Goal: Information Seeking & Learning: Learn about a topic

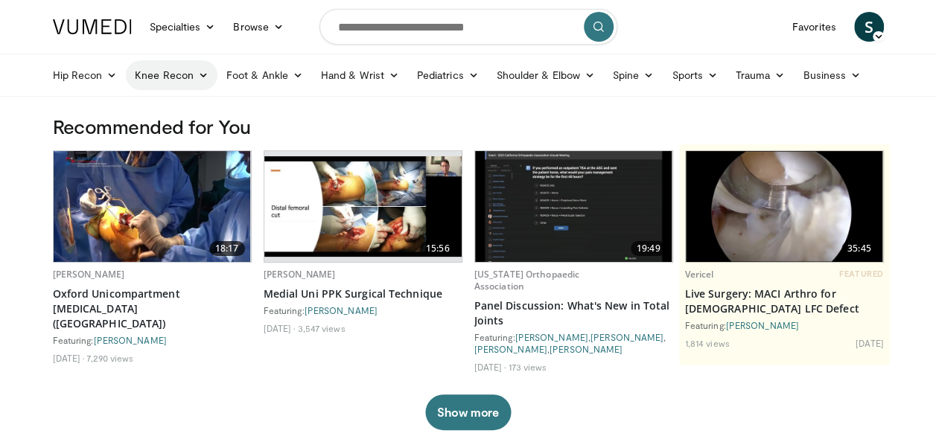
click at [197, 82] on link "Knee Recon" at bounding box center [172, 75] width 92 height 30
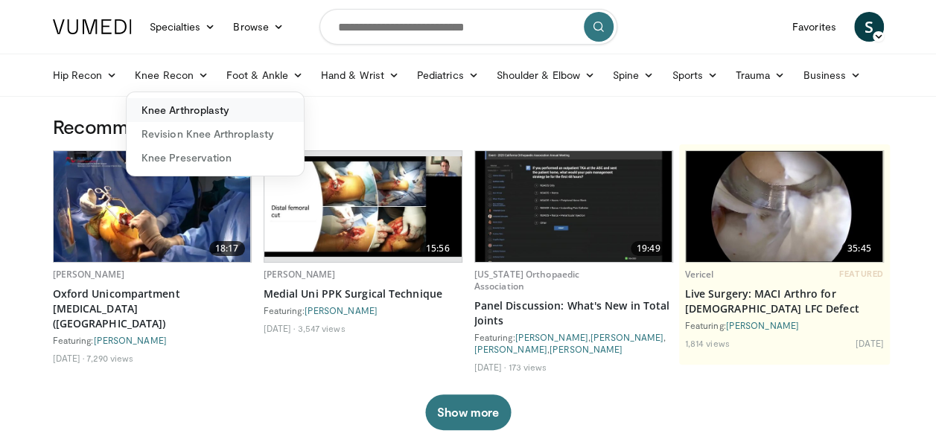
click at [192, 105] on link "Knee Arthroplasty" at bounding box center [215, 110] width 177 height 24
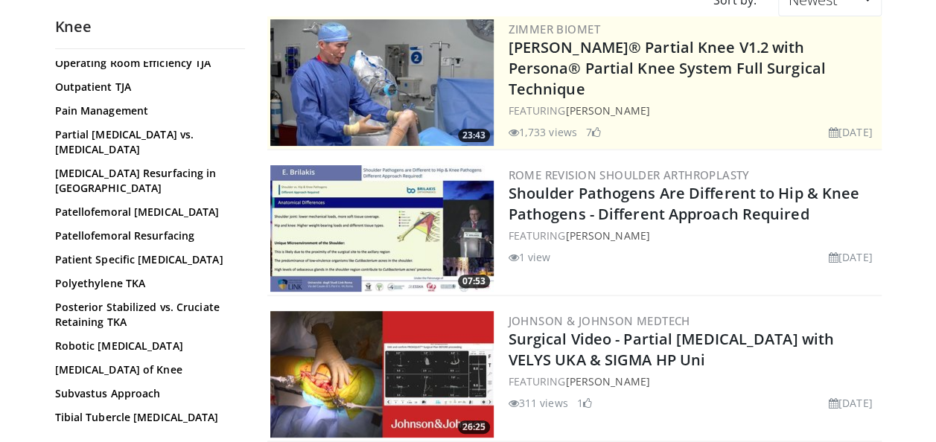
scroll to position [1043, 0]
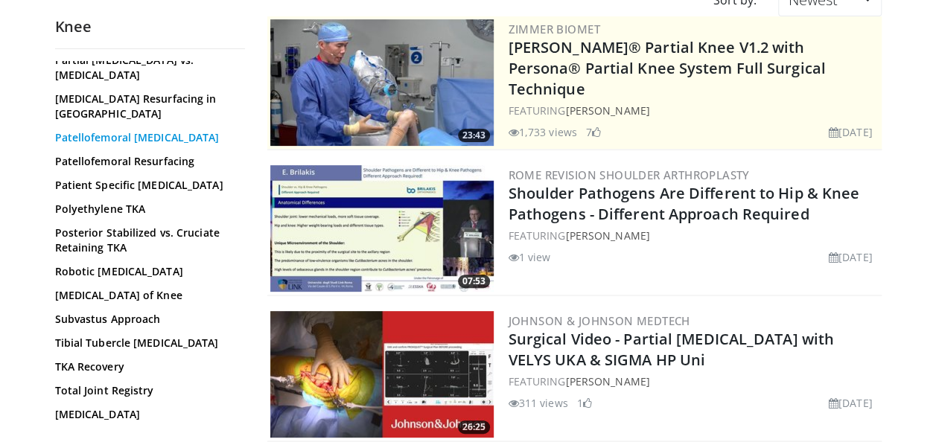
click at [182, 137] on link "Patellofemoral [MEDICAL_DATA]" at bounding box center [146, 137] width 182 height 15
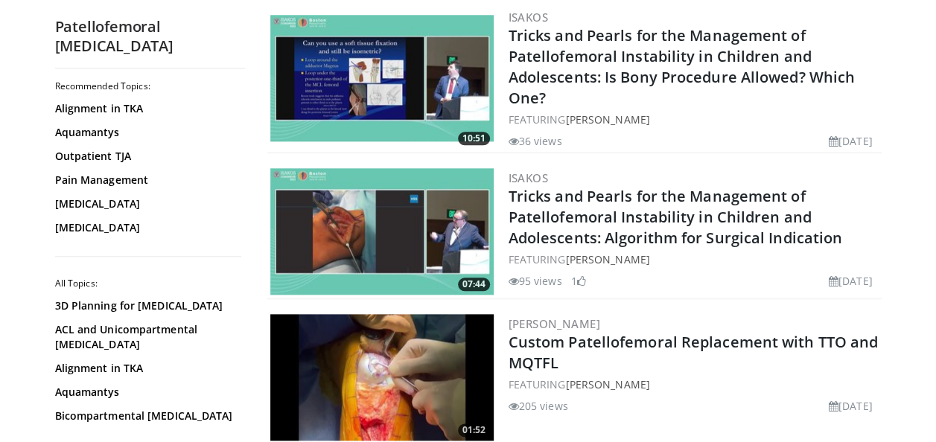
scroll to position [968, 0]
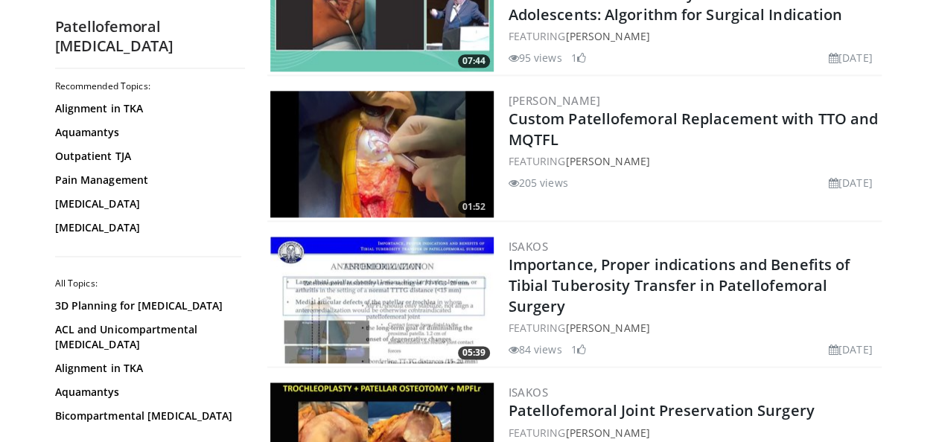
click at [413, 156] on img at bounding box center [381, 154] width 223 height 127
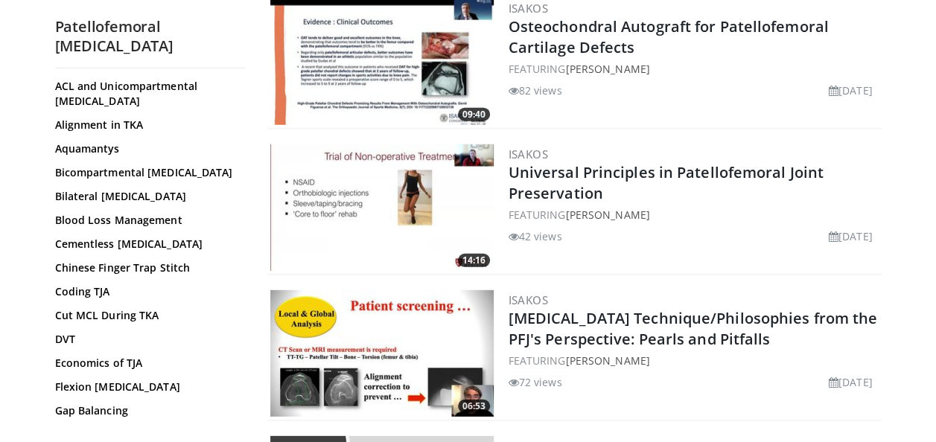
scroll to position [241, 0]
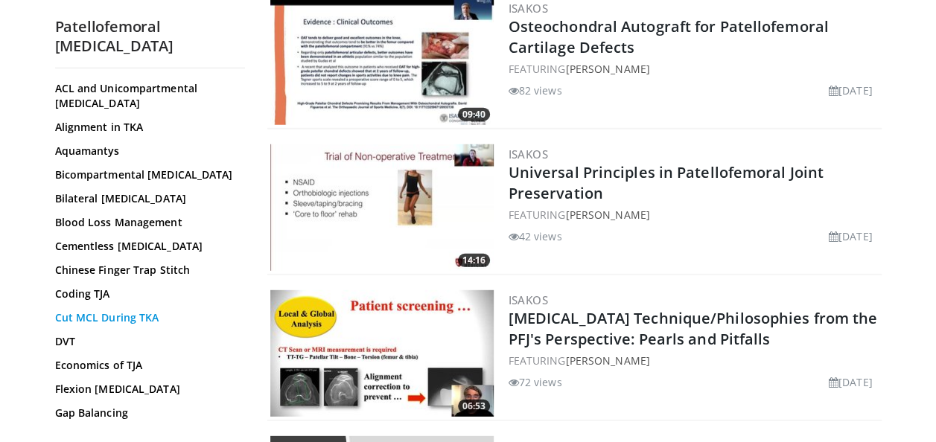
click at [141, 325] on link "Cut MCL During TKA" at bounding box center [146, 318] width 182 height 15
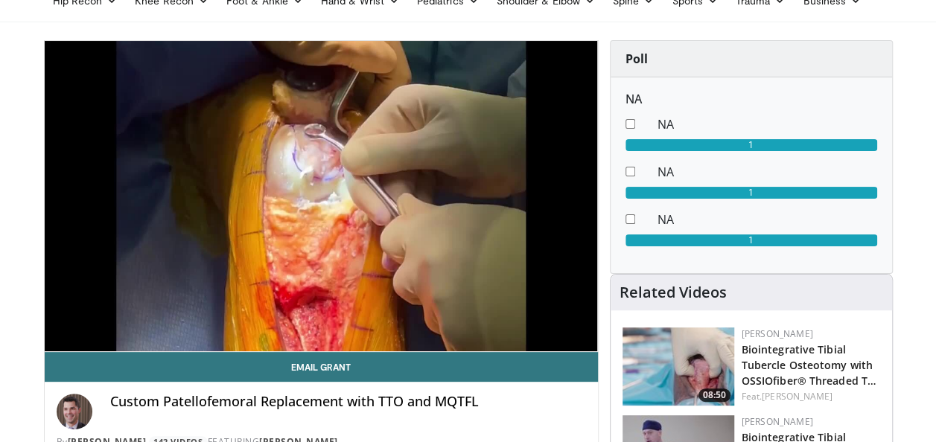
click at [116, 316] on video-js "**********" at bounding box center [321, 196] width 553 height 311
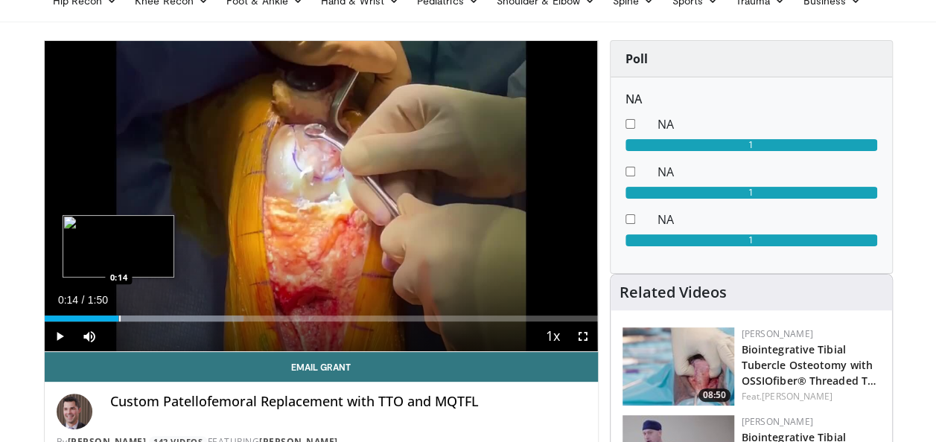
click at [119, 317] on div "Progress Bar" at bounding box center [119, 319] width 1 height 6
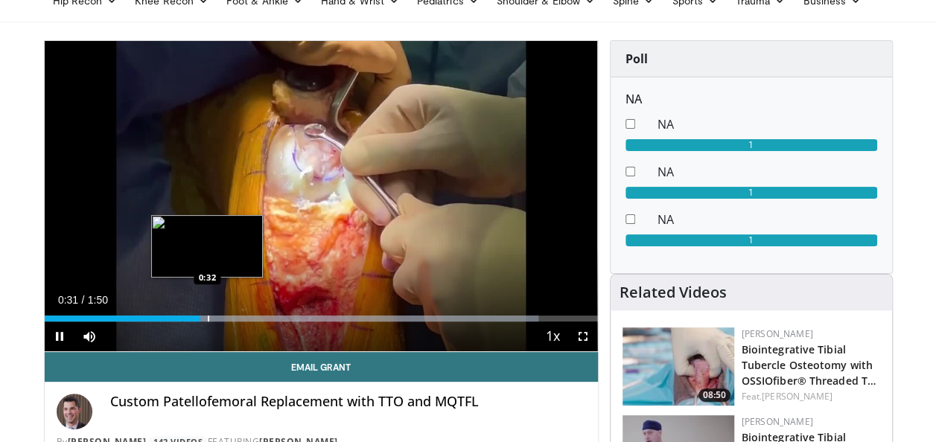
drag, startPoint x: 207, startPoint y: 316, endPoint x: 223, endPoint y: 317, distance: 15.7
click at [208, 316] on div "Progress Bar" at bounding box center [208, 319] width 1 height 6
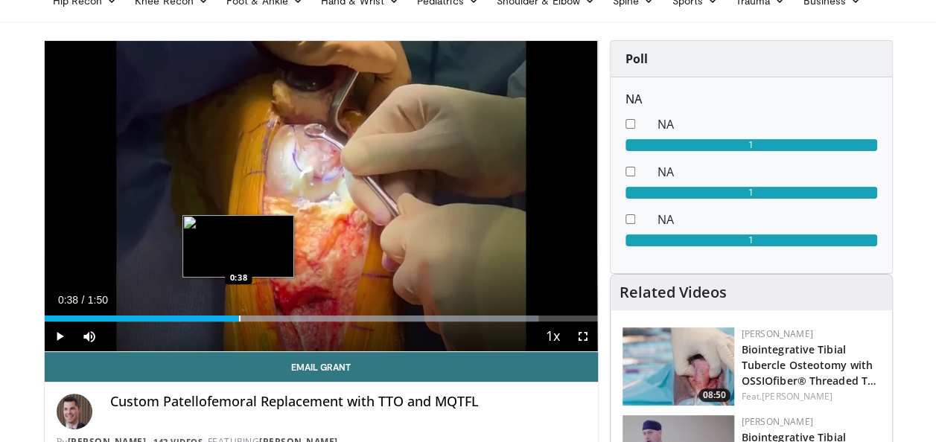
click at [239, 319] on div "Progress Bar" at bounding box center [239, 319] width 1 height 6
click at [258, 319] on div "Progress Bar" at bounding box center [258, 319] width 1 height 6
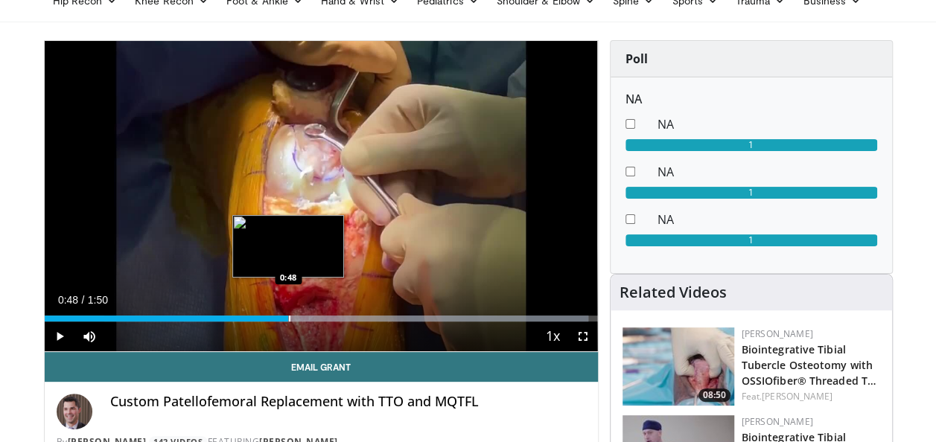
click at [289, 319] on div "Progress Bar" at bounding box center [289, 319] width 1 height 6
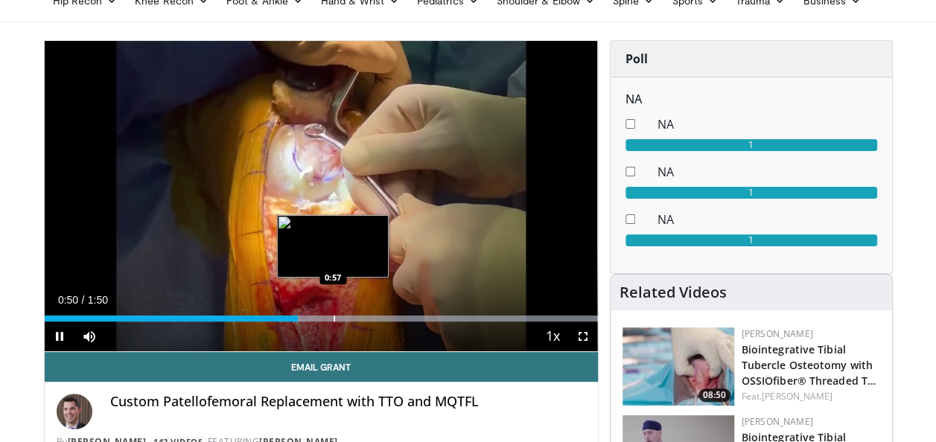
click at [334, 317] on div "Progress Bar" at bounding box center [334, 319] width 1 height 6
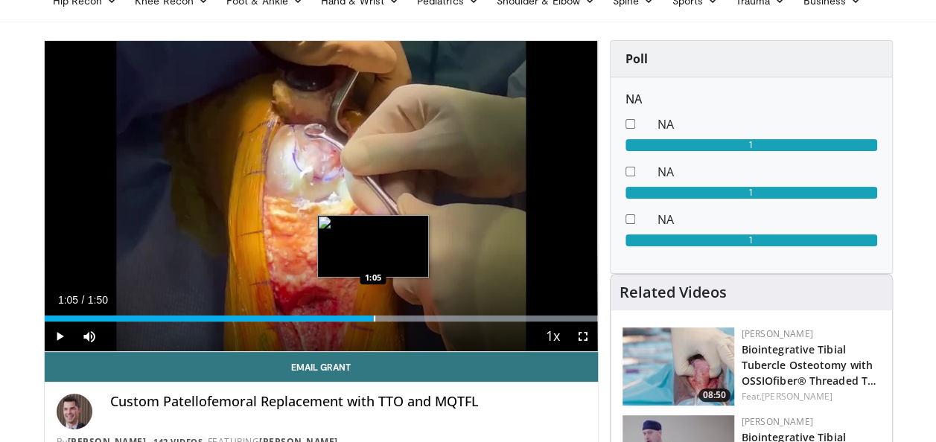
click at [374, 319] on div "Progress Bar" at bounding box center [374, 319] width 1 height 6
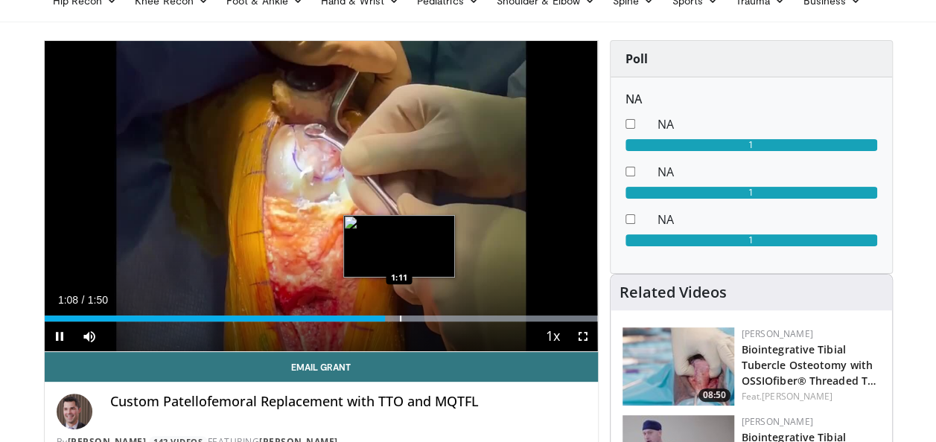
drag, startPoint x: 399, startPoint y: 317, endPoint x: 421, endPoint y: 317, distance: 21.6
click at [401, 318] on div "Progress Bar" at bounding box center [400, 319] width 1 height 6
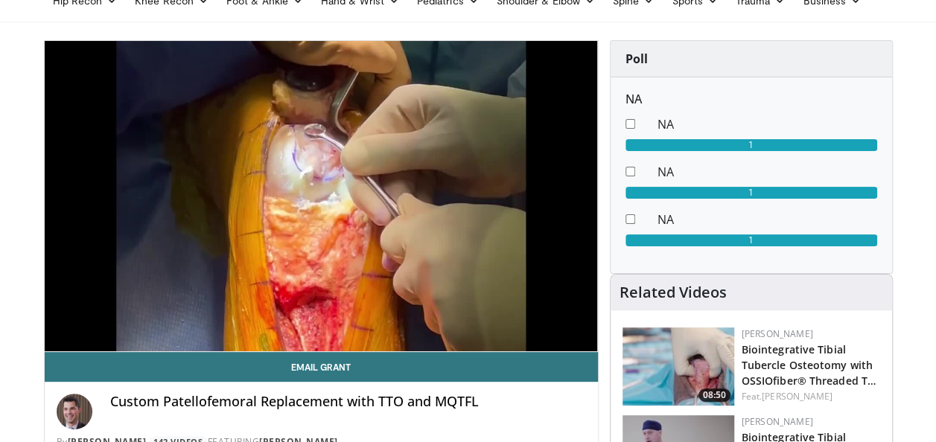
click at [436, 319] on video-js "**********" at bounding box center [321, 196] width 553 height 311
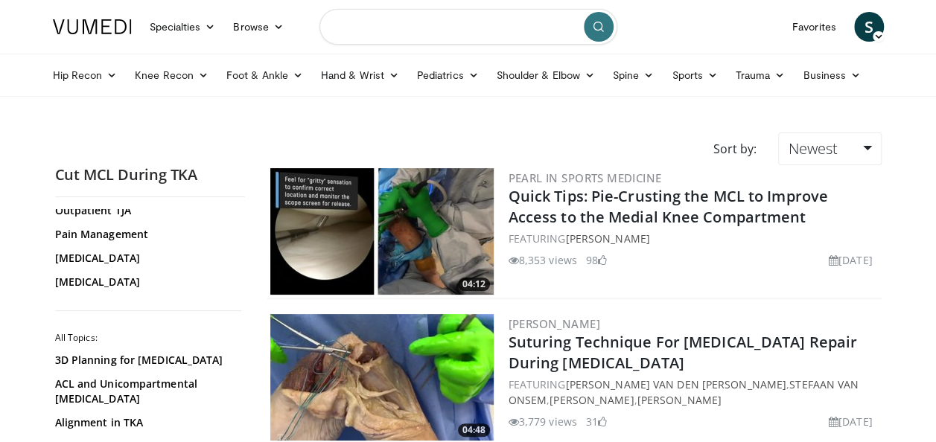
click at [488, 31] on input "Search topics, interventions" at bounding box center [468, 27] width 298 height 36
type input "**********"
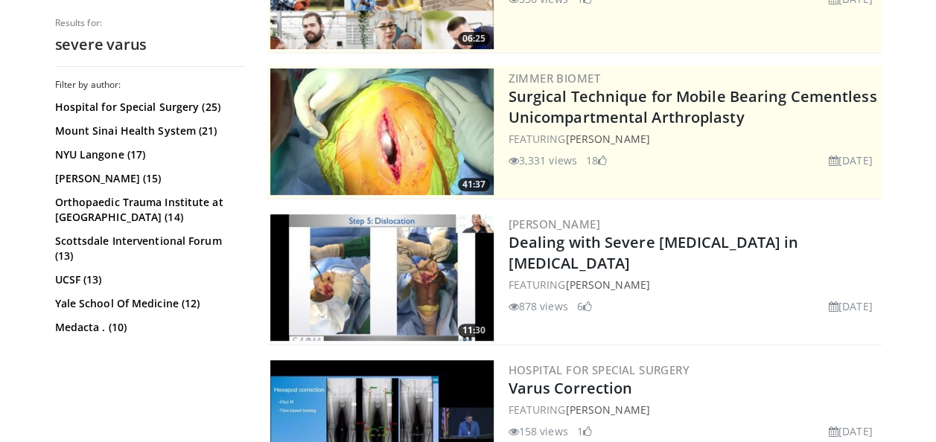
scroll to position [298, 0]
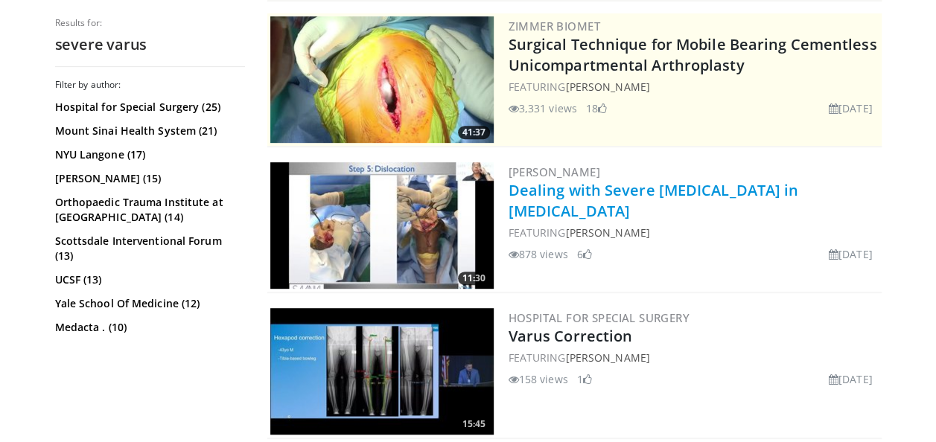
click at [700, 191] on link "Dealing with Severe Varus Deformity in Total Knee Arthroplasty" at bounding box center [654, 200] width 290 height 41
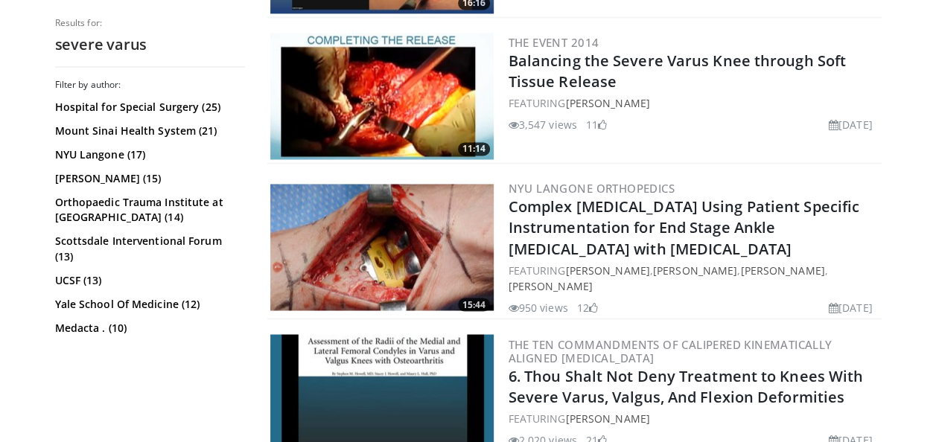
scroll to position [1192, 0]
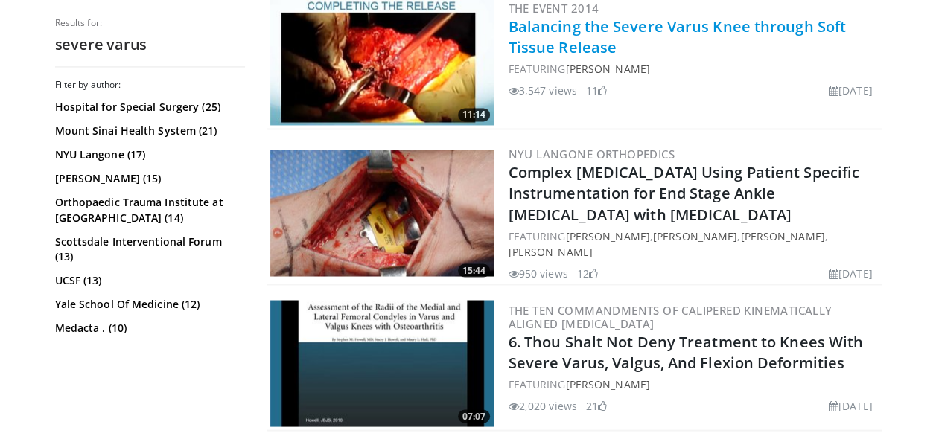
click at [560, 43] on link "Balancing the Severe Varus Knee through Soft Tissue Release" at bounding box center [677, 36] width 337 height 41
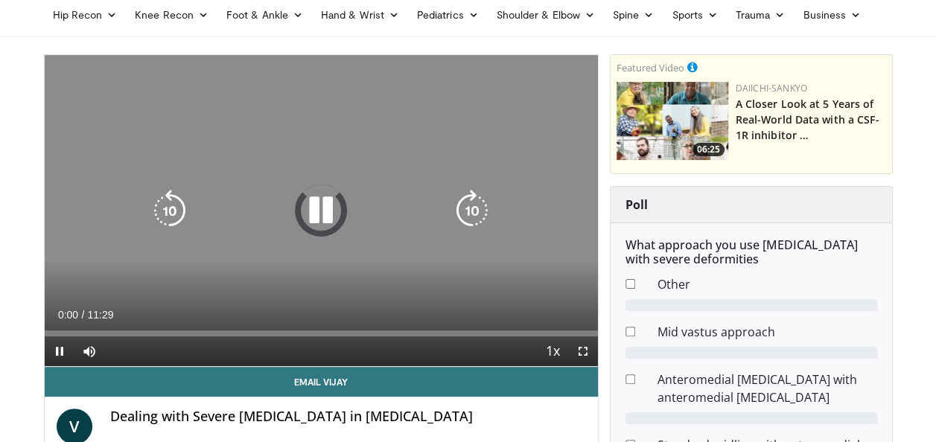
scroll to position [74, 0]
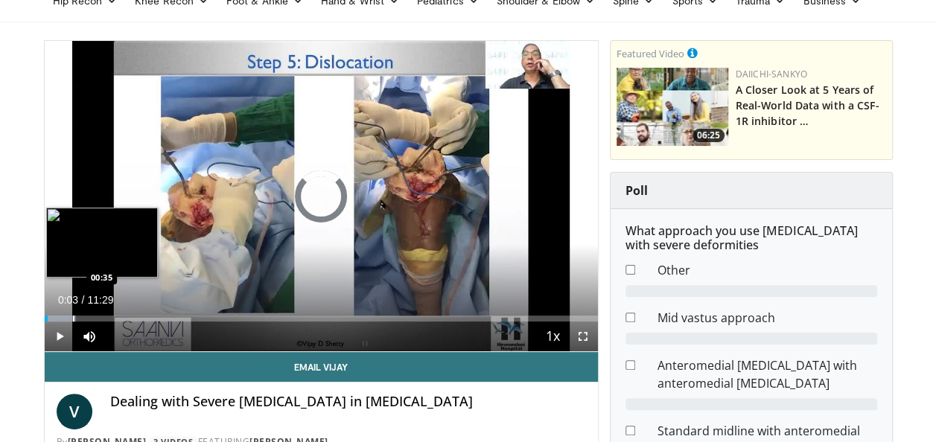
click at [73, 320] on div "Progress Bar" at bounding box center [73, 319] width 1 height 6
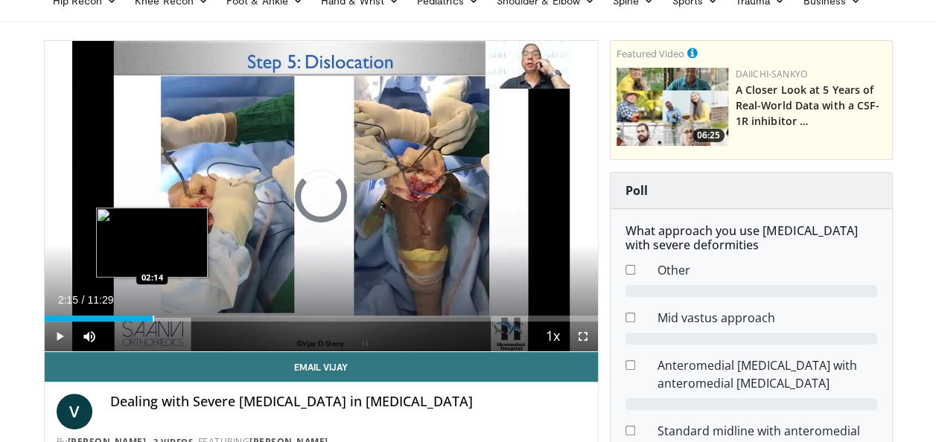
click at [153, 317] on div "Progress Bar" at bounding box center [153, 319] width 1 height 6
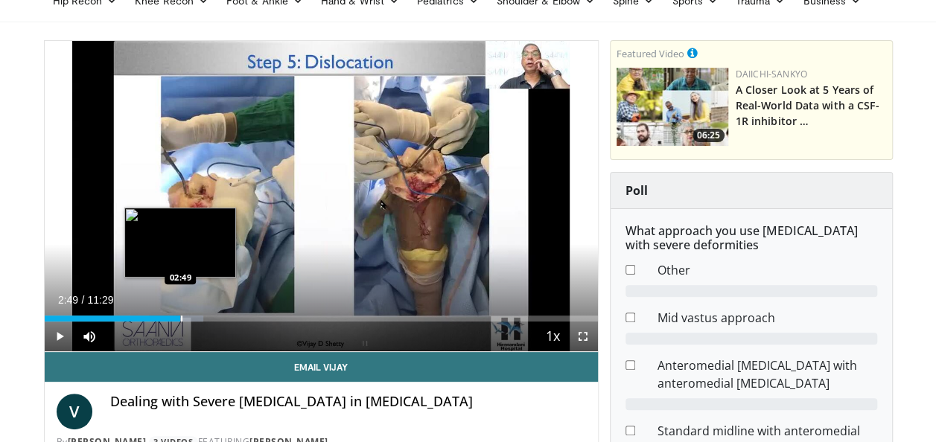
click at [181, 317] on div "Progress Bar" at bounding box center [181, 319] width 1 height 6
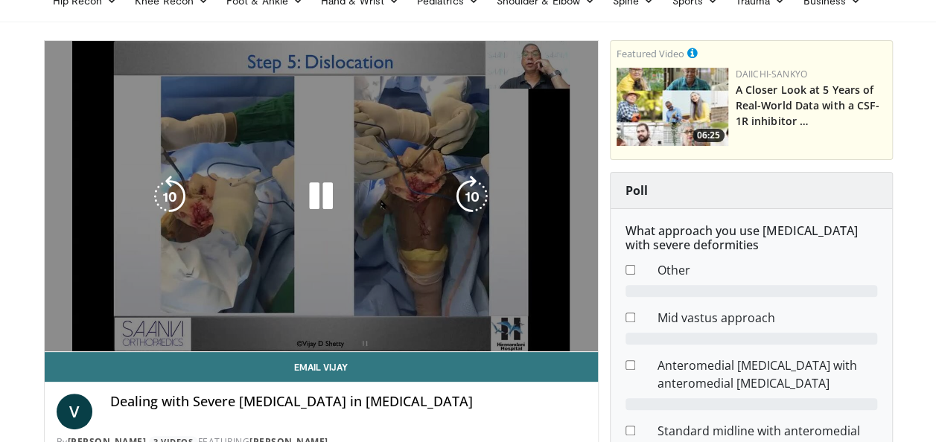
click at [214, 319] on video-js "**********" at bounding box center [321, 196] width 553 height 311
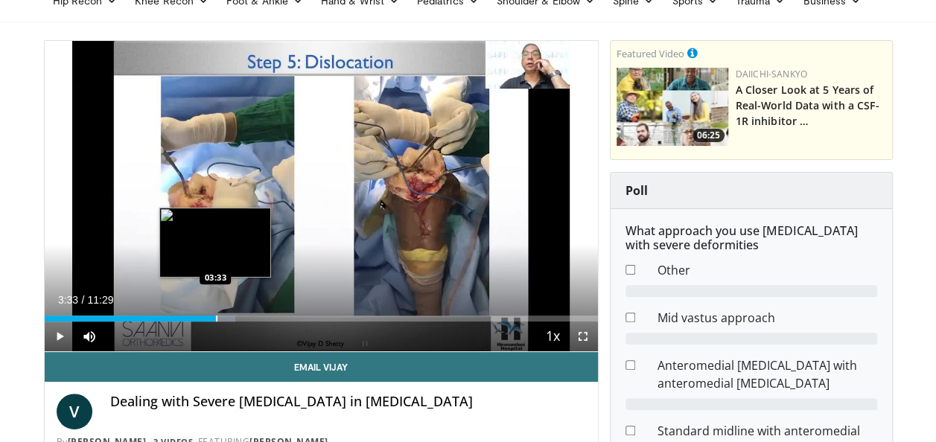
click at [216, 319] on div "Progress Bar" at bounding box center [216, 319] width 1 height 6
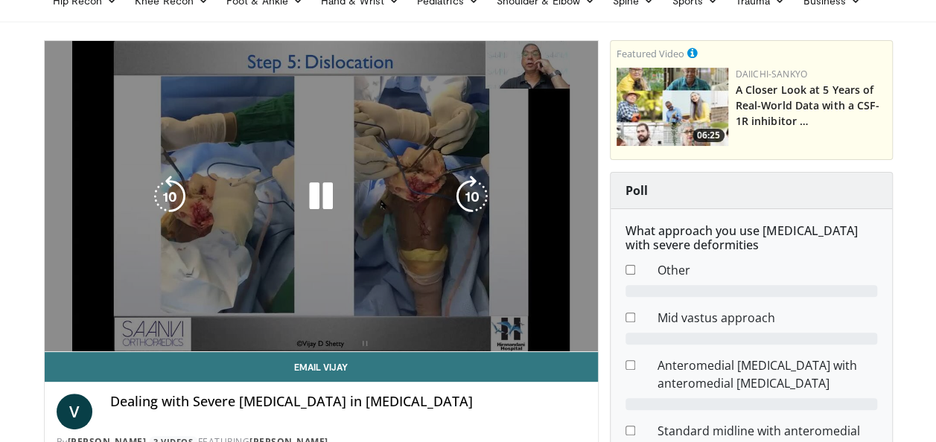
click at [237, 319] on video-js "**********" at bounding box center [321, 196] width 553 height 311
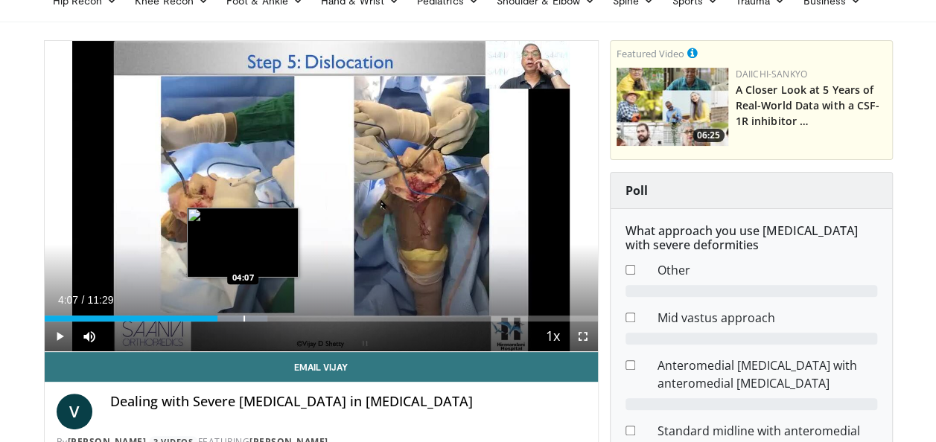
click at [243, 320] on div "Loaded : 40.30% 03:35 04:07" at bounding box center [321, 319] width 553 height 6
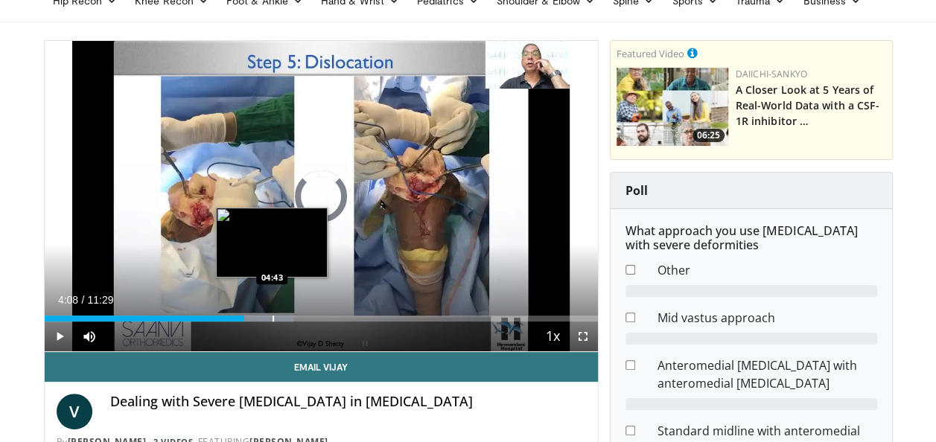
click at [273, 317] on div "Progress Bar" at bounding box center [273, 319] width 1 height 6
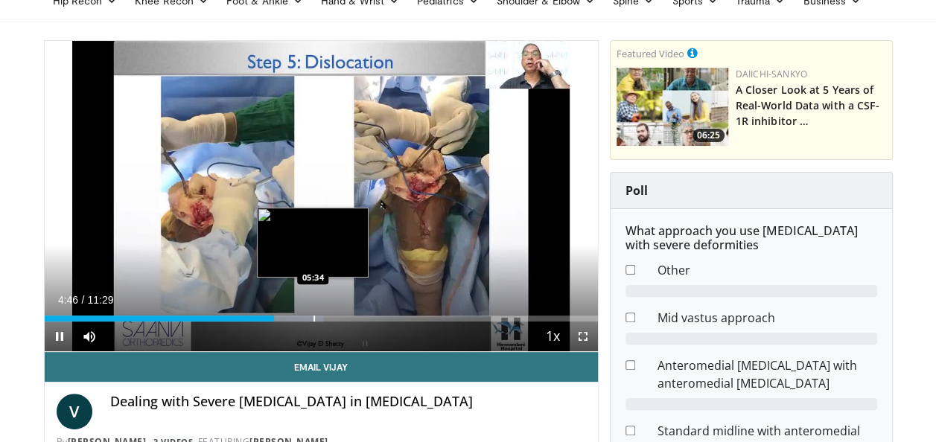
click at [311, 320] on div "Loaded : 50.37% 04:46 05:34" at bounding box center [321, 319] width 553 height 6
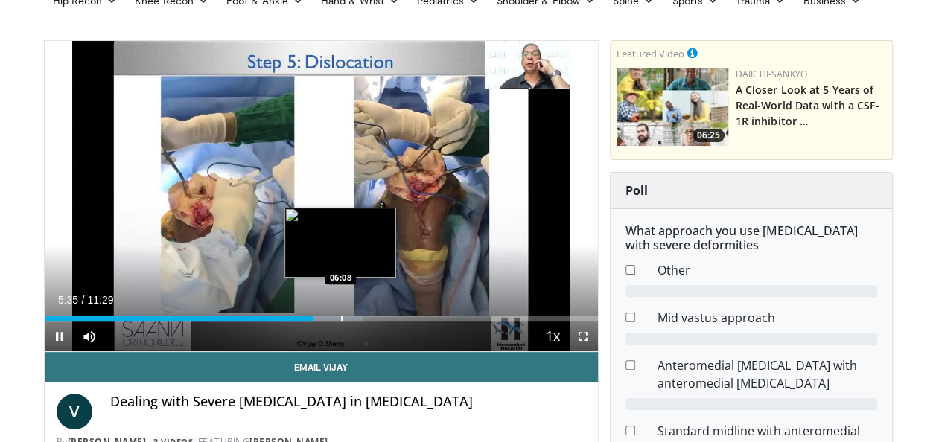
click at [340, 318] on div "Progress Bar" at bounding box center [326, 319] width 74 height 6
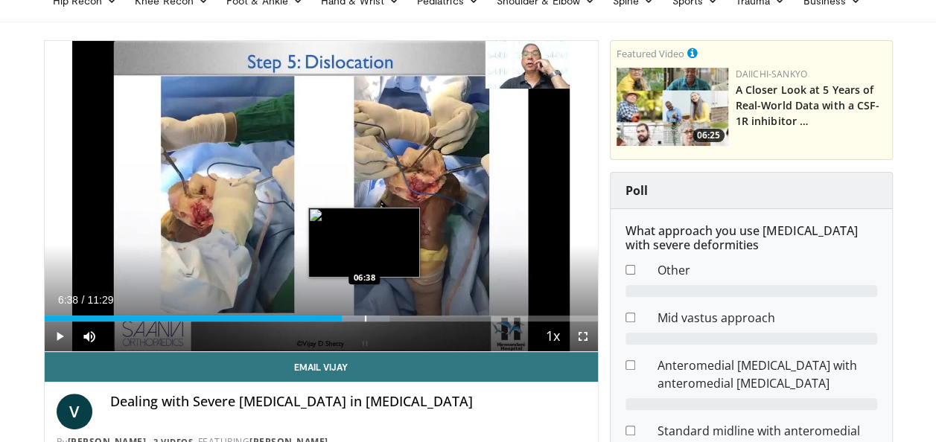
click at [365, 319] on div "Progress Bar" at bounding box center [365, 319] width 1 height 6
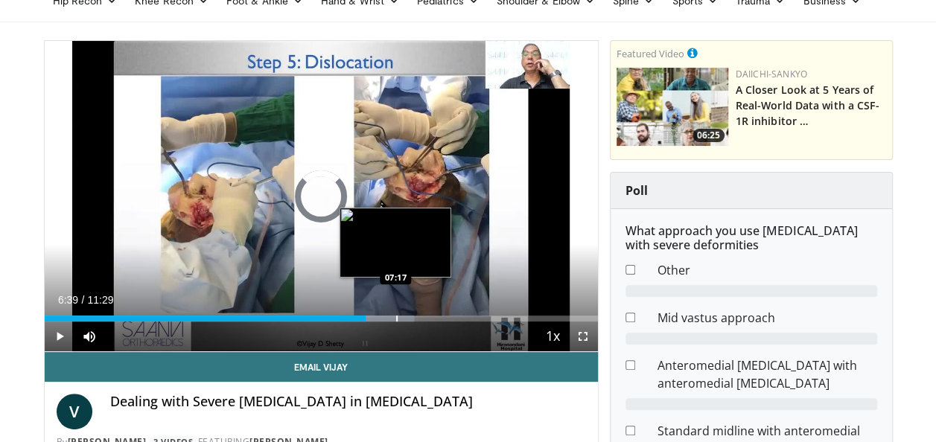
click at [396, 320] on div "Progress Bar" at bounding box center [396, 319] width 1 height 6
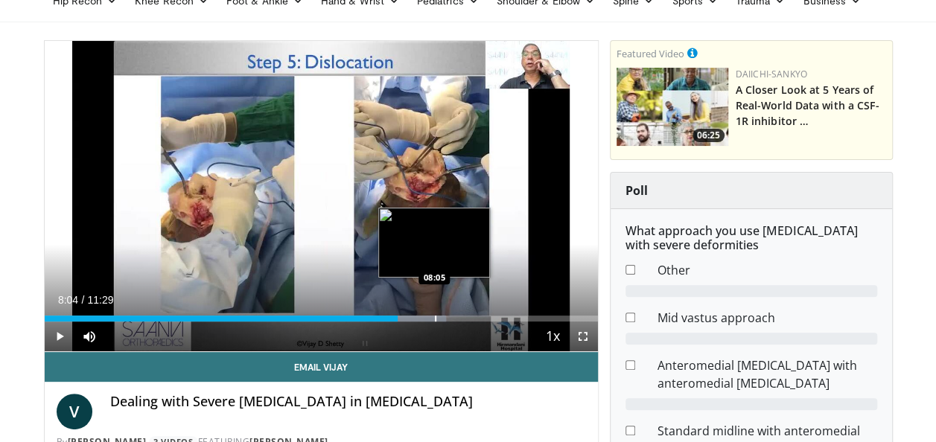
click at [433, 319] on div "Loaded : 72.56% 08:04 08:05" at bounding box center [321, 319] width 553 height 6
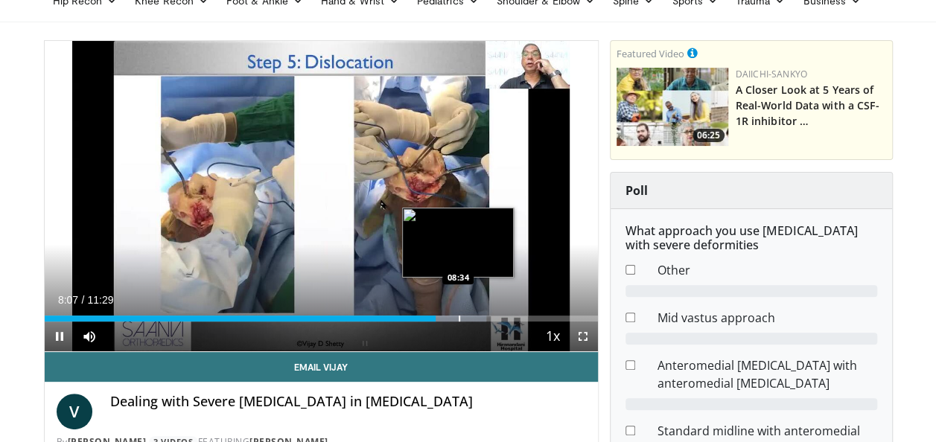
click at [459, 317] on div "Progress Bar" at bounding box center [459, 319] width 1 height 6
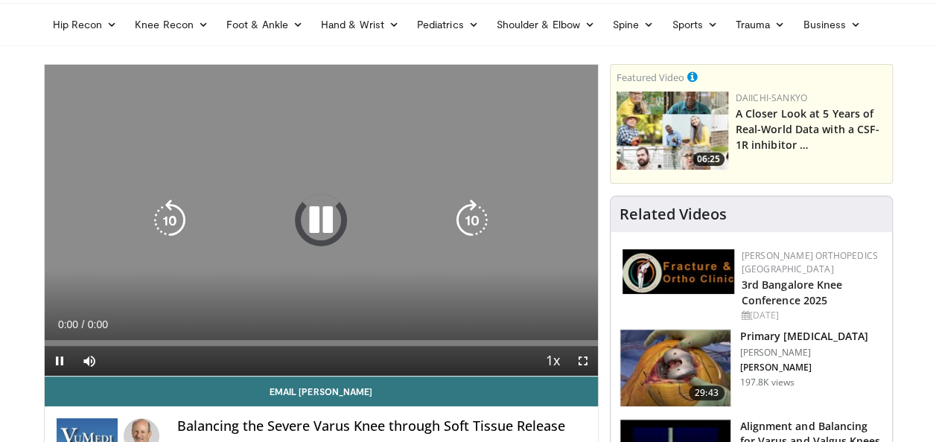
scroll to position [74, 0]
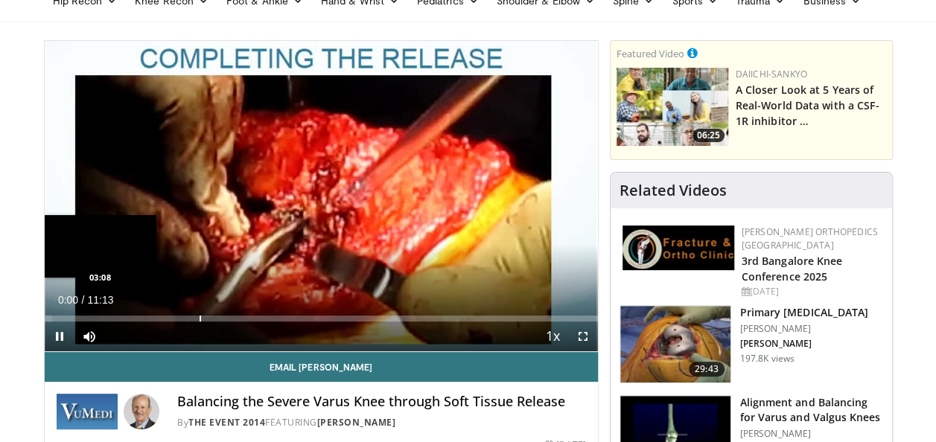
click at [200, 317] on div "Progress Bar" at bounding box center [200, 319] width 1 height 6
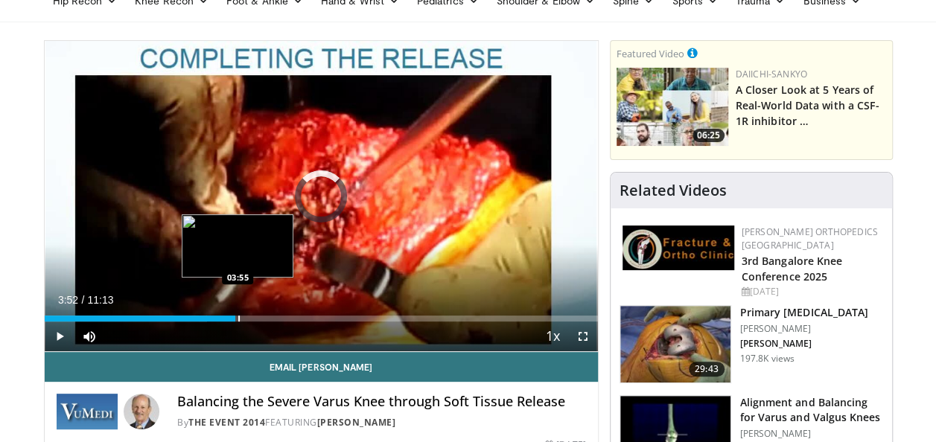
click at [235, 316] on div "Loaded : 29.42% 03:52 03:55" at bounding box center [321, 319] width 553 height 6
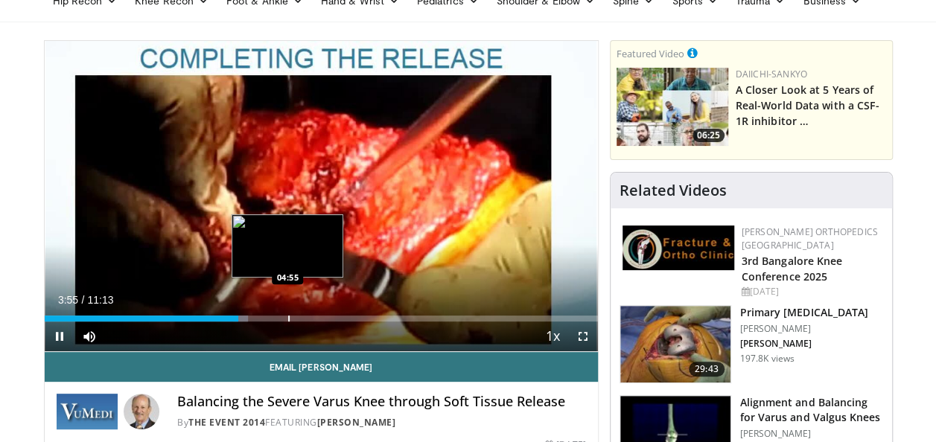
click at [288, 318] on div "Progress Bar" at bounding box center [288, 319] width 1 height 6
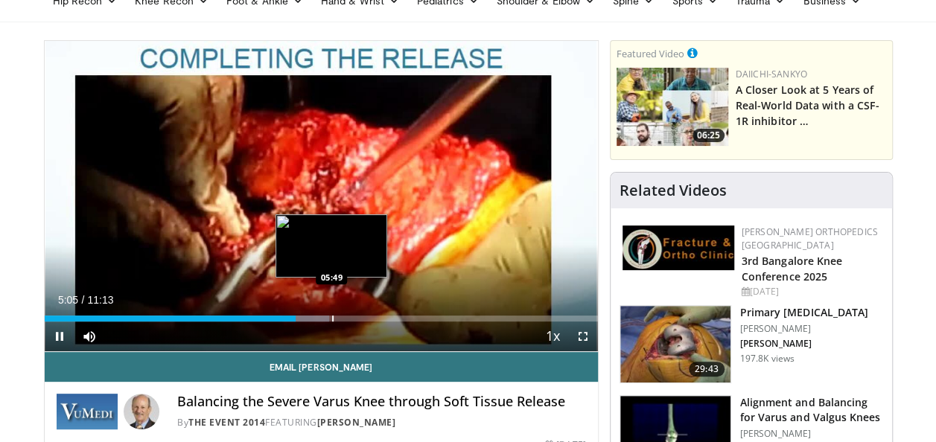
click at [332, 318] on div "Progress Bar" at bounding box center [332, 319] width 1 height 6
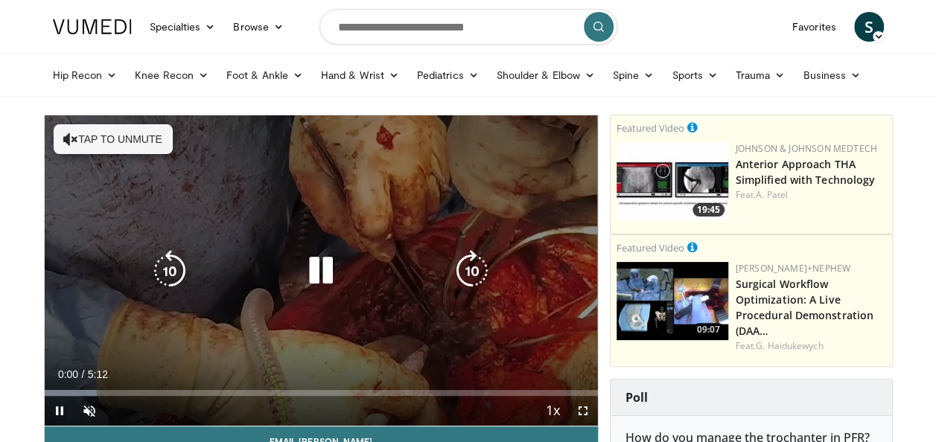
scroll to position [74, 0]
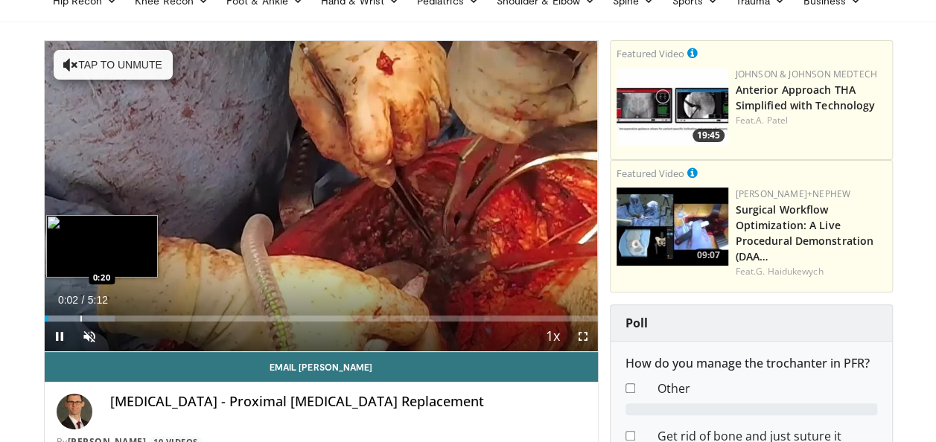
click at [80, 319] on div "Progress Bar" at bounding box center [80, 319] width 1 height 6
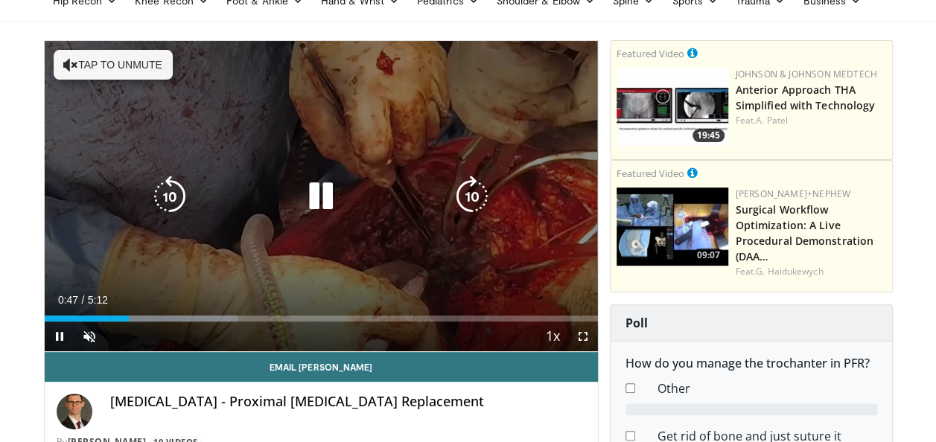
click at [198, 323] on div "Current Time 0:47 / Duration 5:12 Pause Skip Backward Skip Forward Unmute 100% …" at bounding box center [321, 337] width 553 height 30
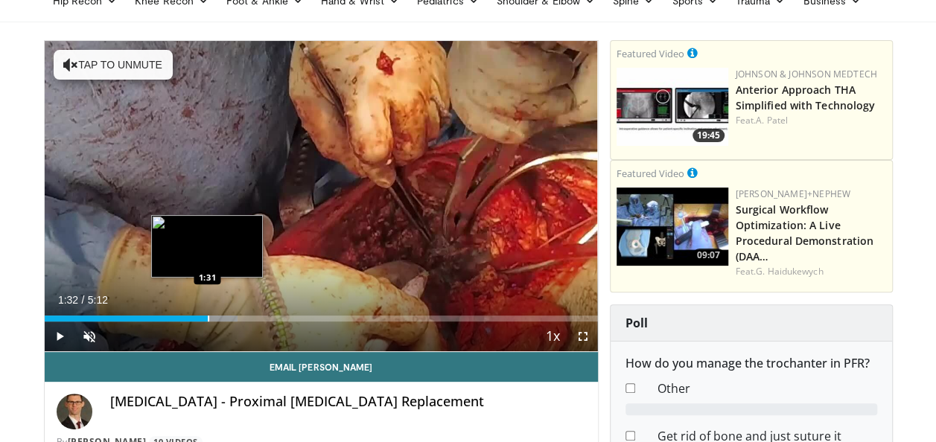
click at [208, 319] on div "Progress Bar" at bounding box center [208, 319] width 1 height 6
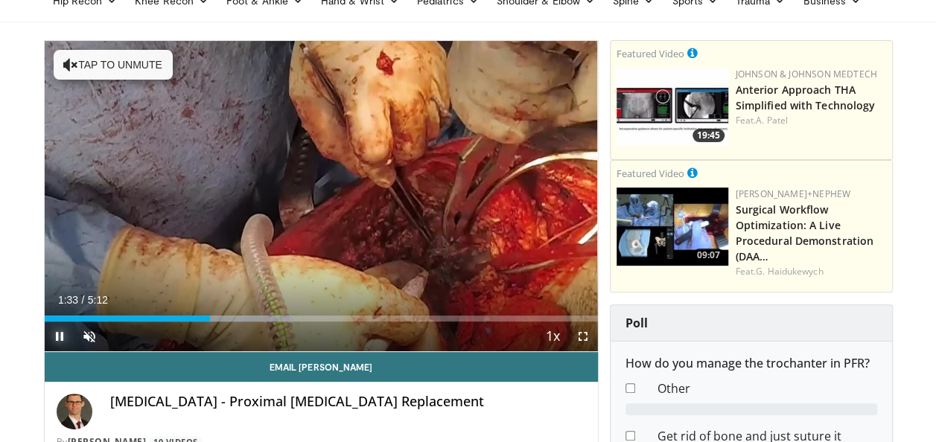
click at [56, 334] on span "Video Player" at bounding box center [60, 337] width 30 height 30
